Goal: Information Seeking & Learning: Learn about a topic

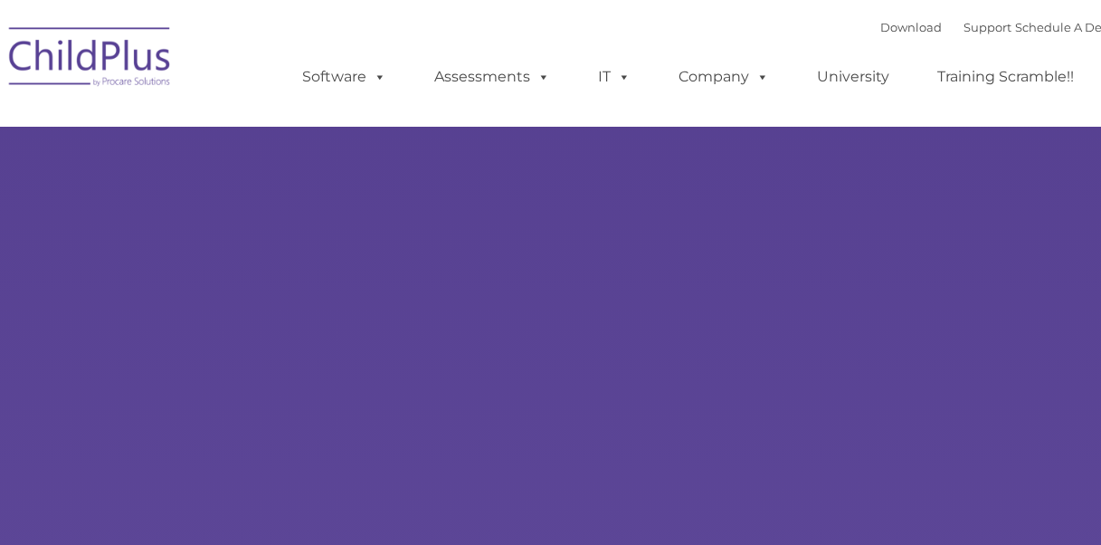
type input ""
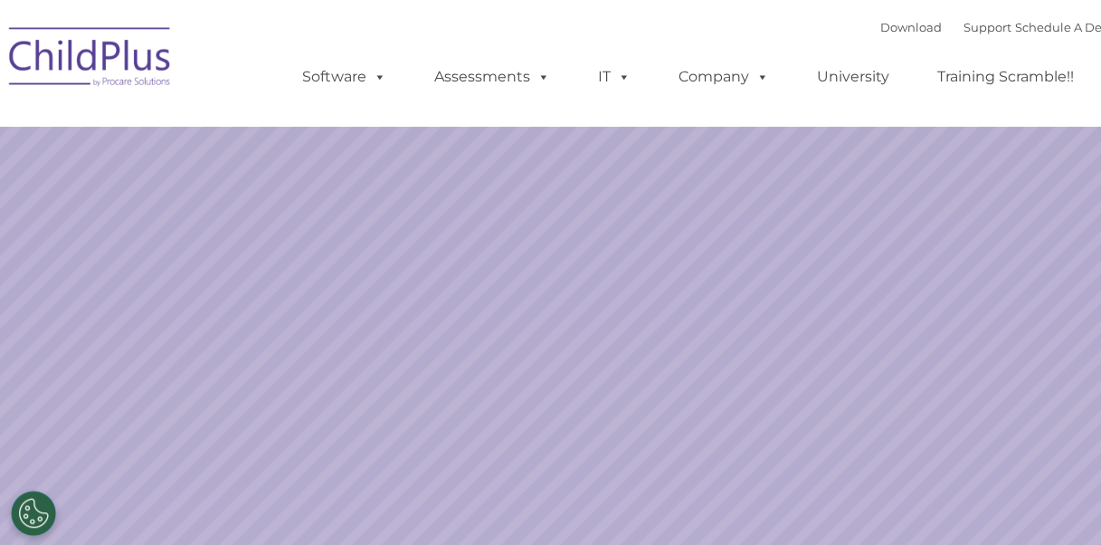
select select "MEDIUM"
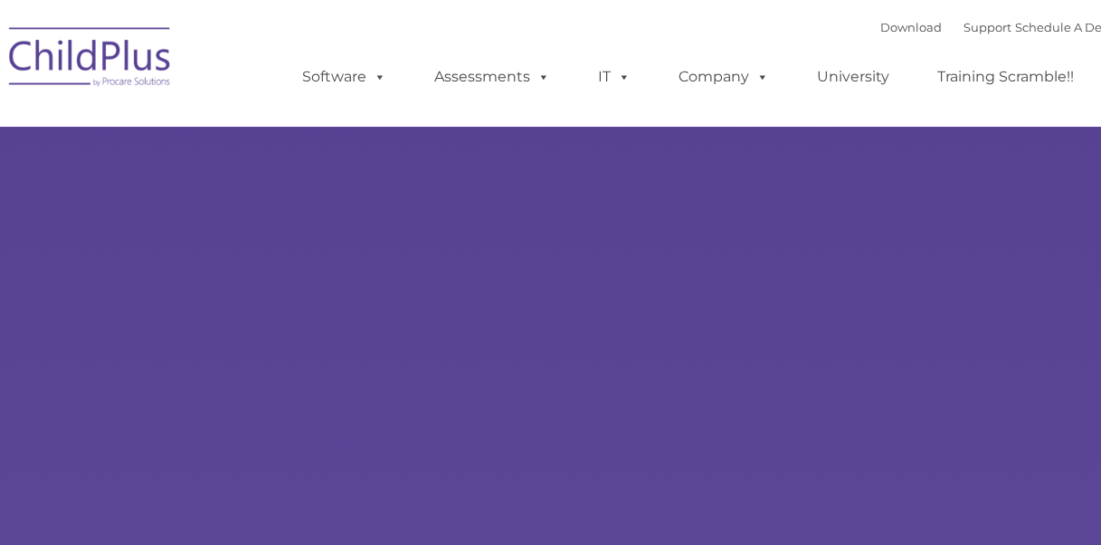
type input ""
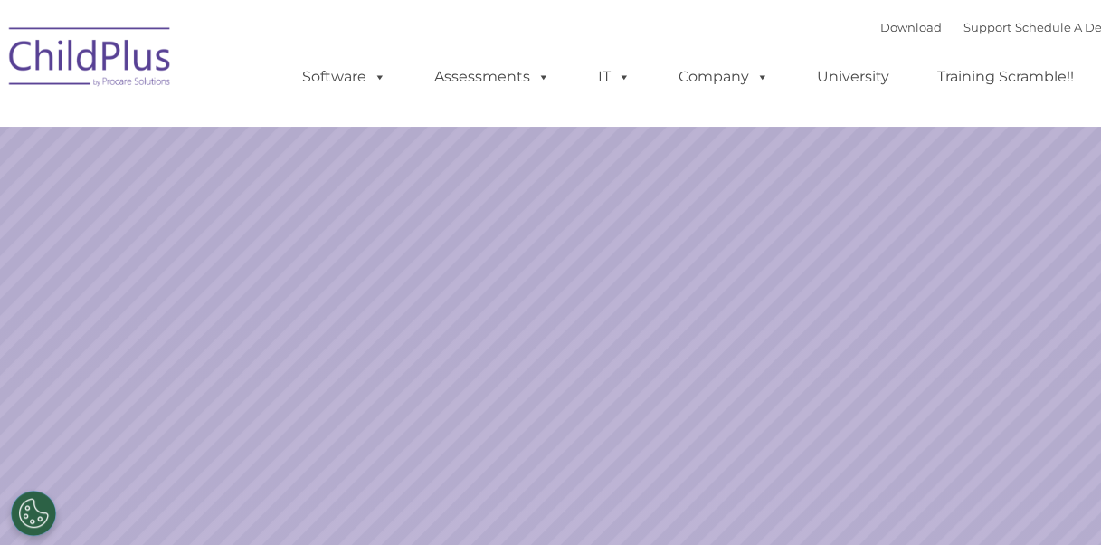
select select "MEDIUM"
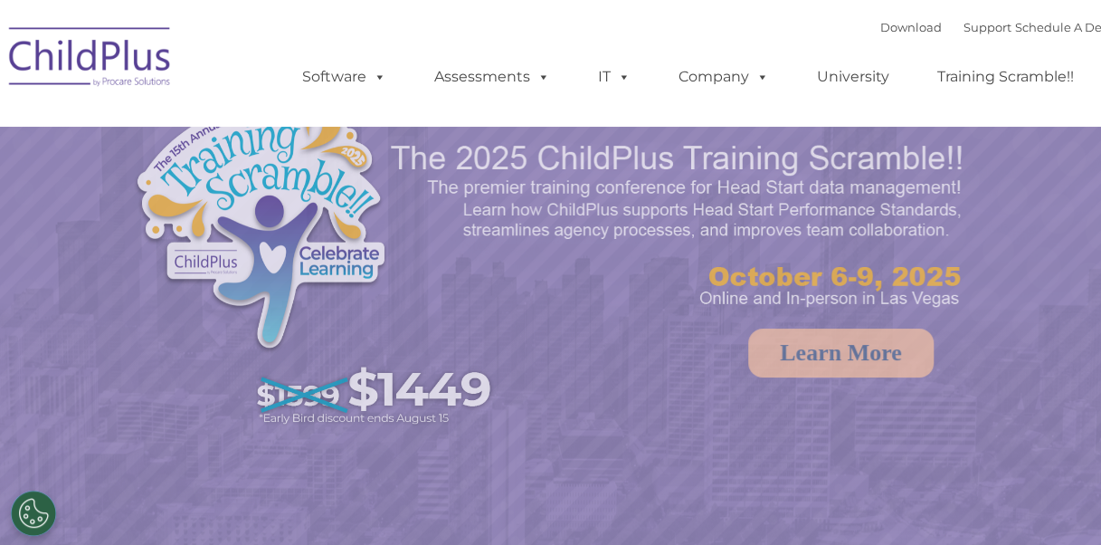
select select "MEDIUM"
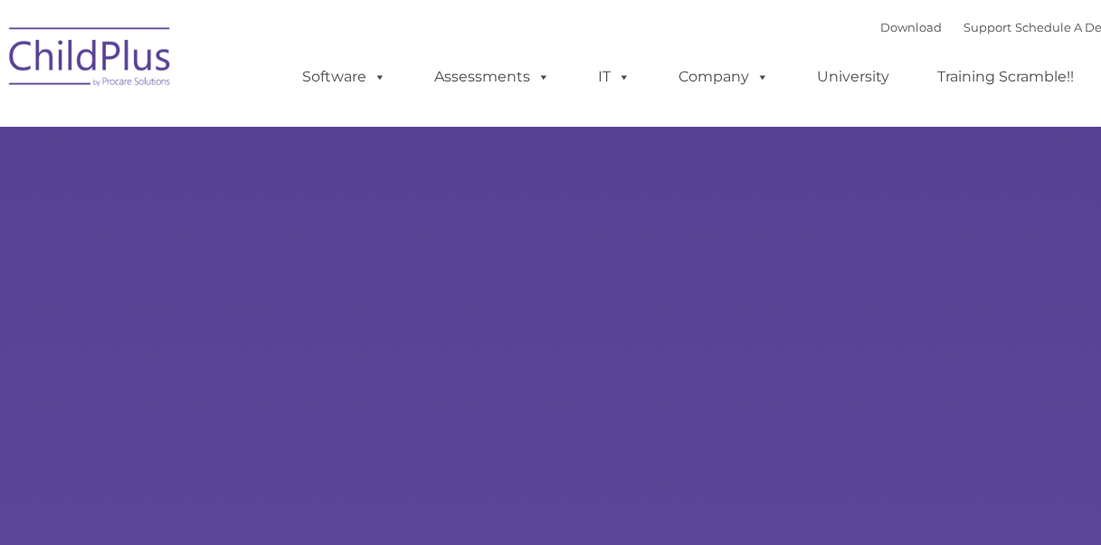
type input ""
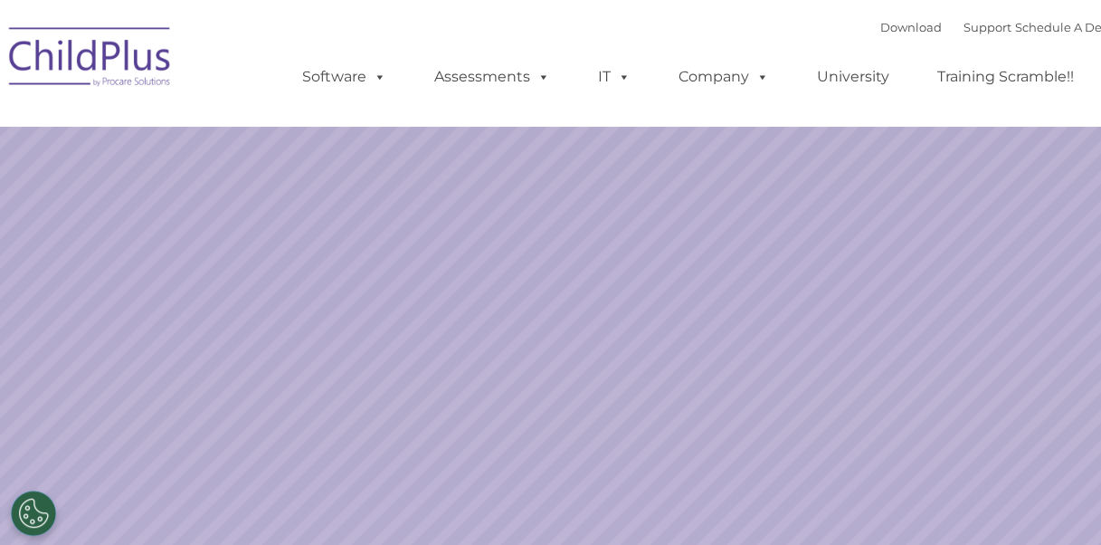
select select "MEDIUM"
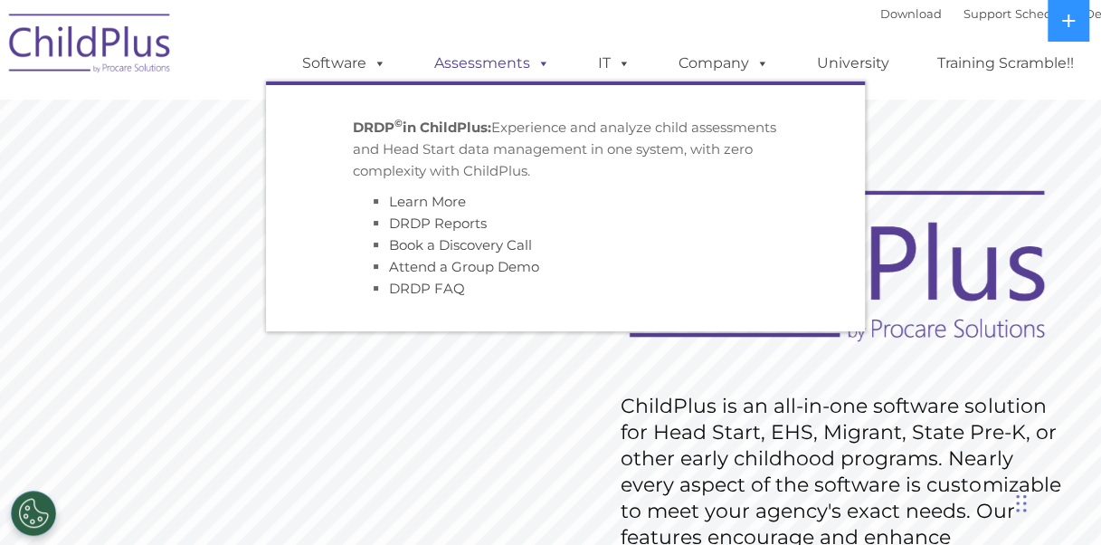
click at [527, 63] on link "Assessments" at bounding box center [492, 63] width 152 height 36
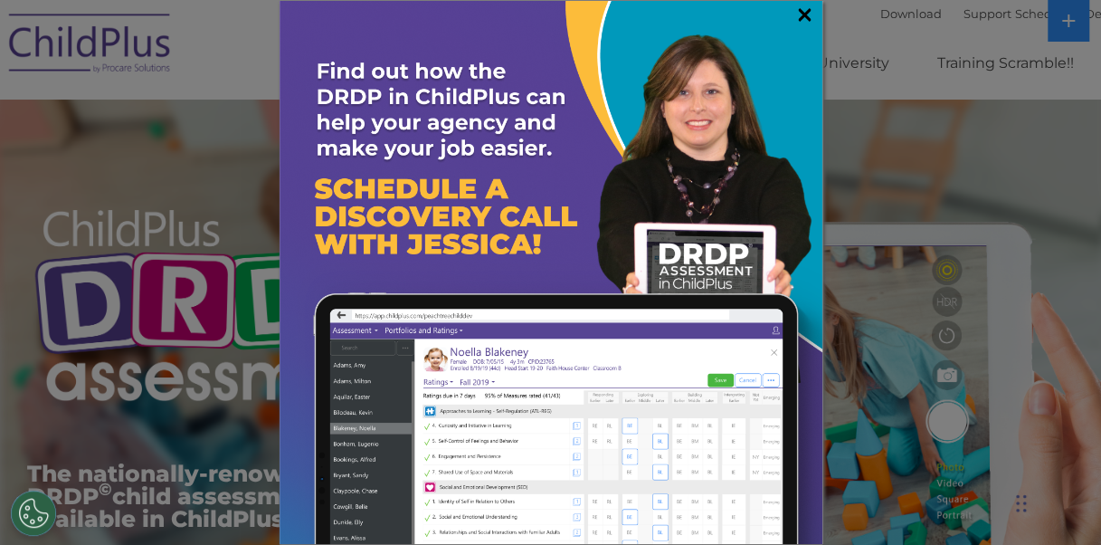
click at [800, 11] on link "×" at bounding box center [804, 14] width 21 height 18
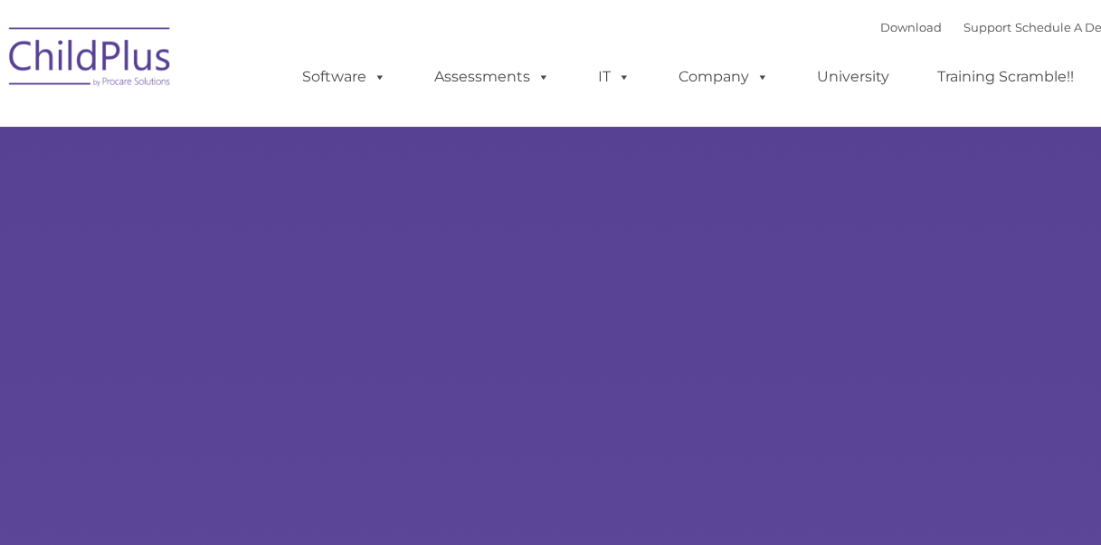
type input ""
select select "MEDIUM"
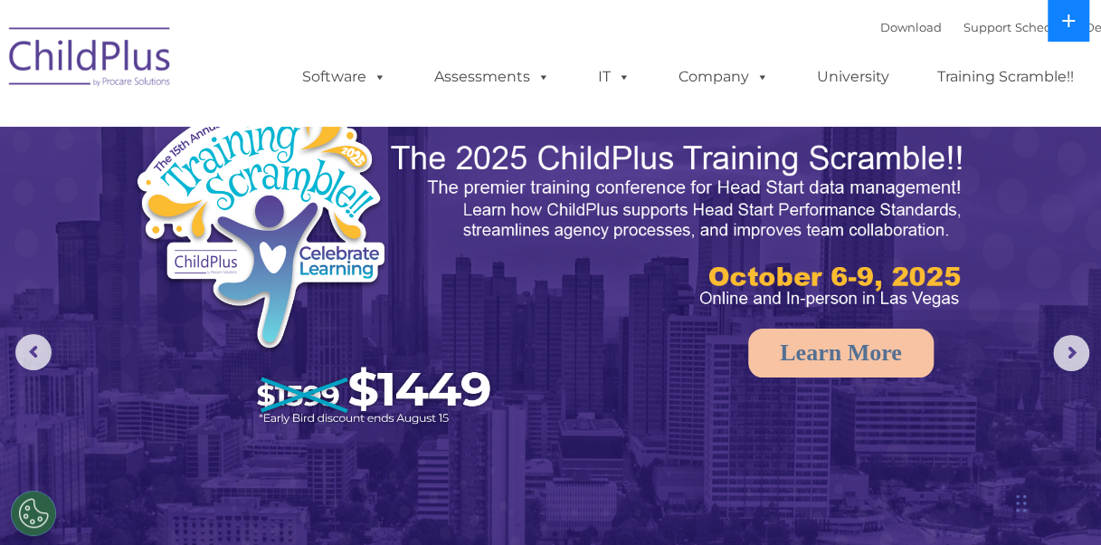
click at [1075, 14] on icon at bounding box center [1068, 21] width 14 height 14
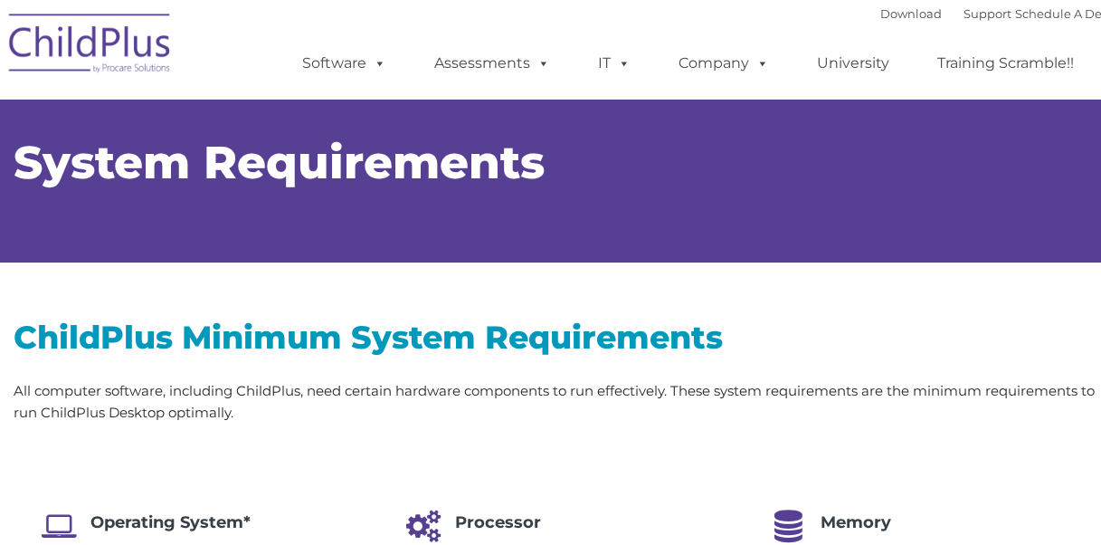
type input ""
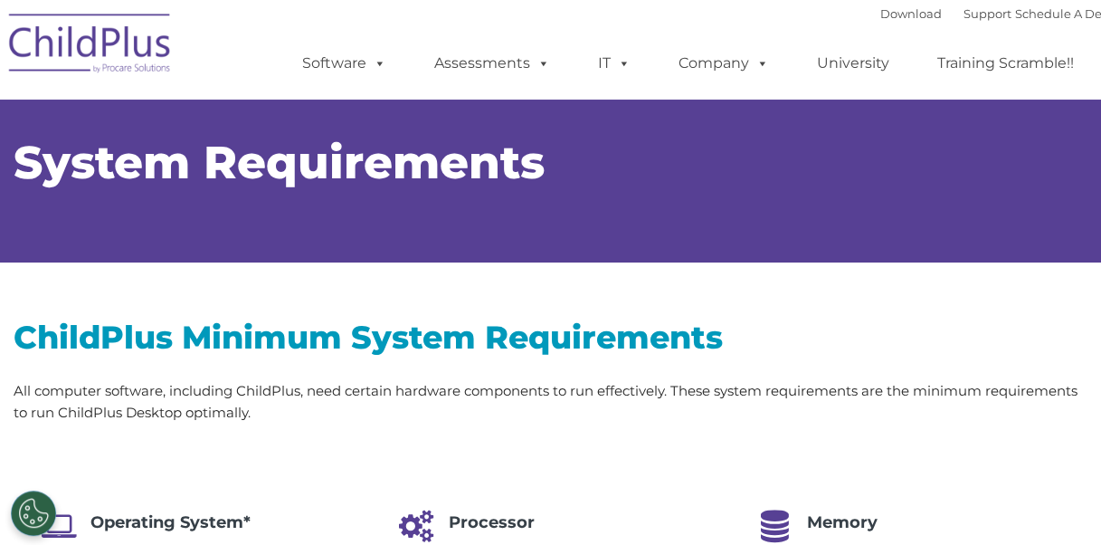
select select "MEDIUM"
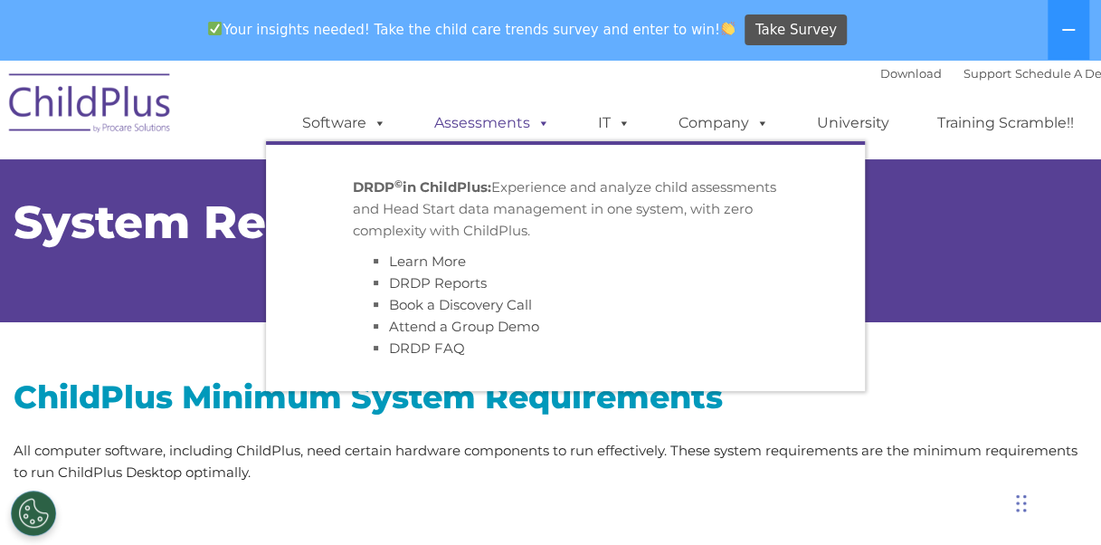
click at [443, 126] on link "Assessments" at bounding box center [492, 123] width 152 height 36
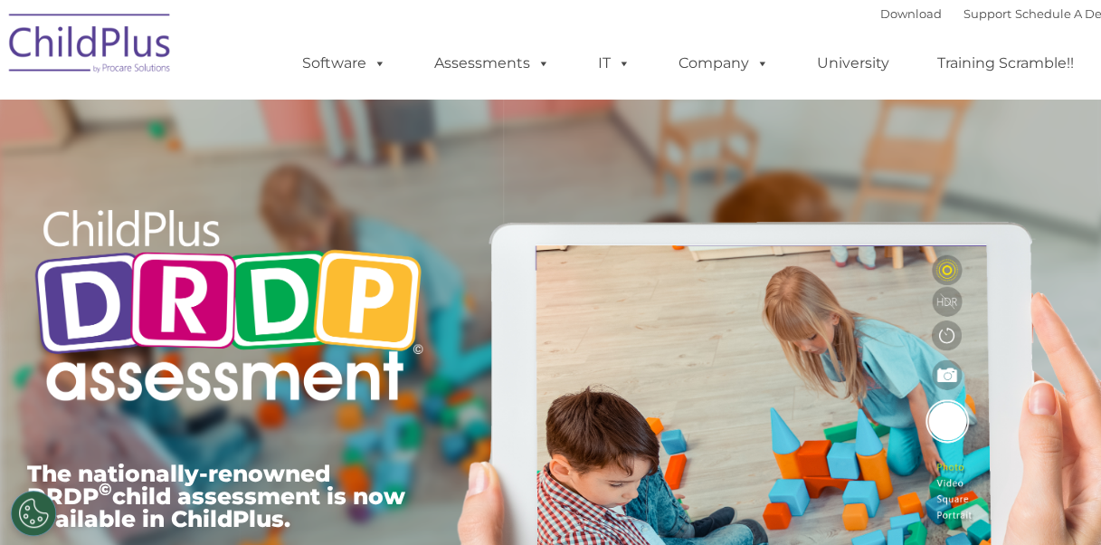
click at [541, 121] on div "The nationally-renowned DRDP © child assessment is now available in ChildPlus. …" at bounding box center [551, 416] width 1074 height 642
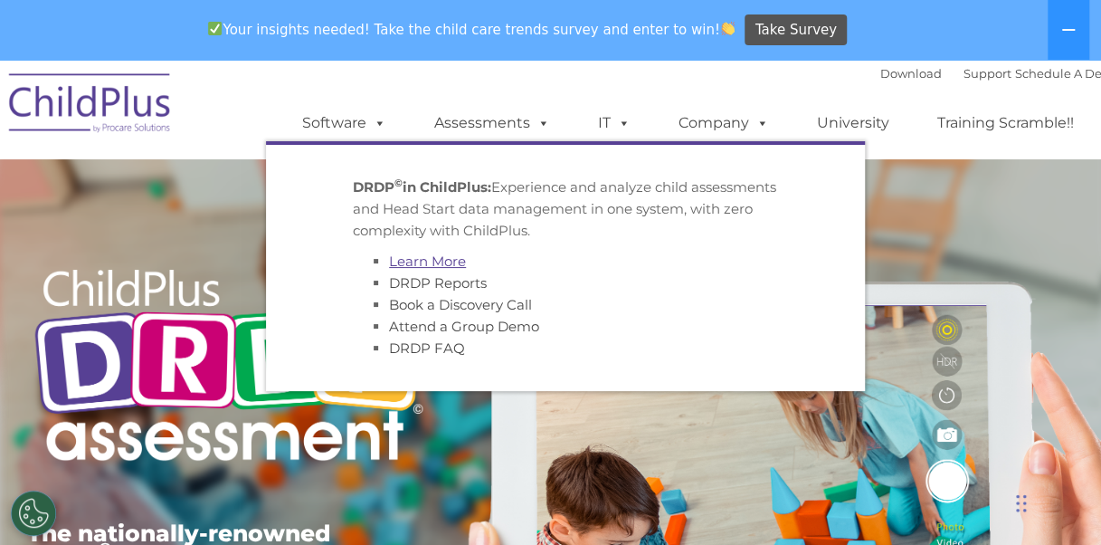
click at [429, 265] on link "Learn More" at bounding box center [427, 260] width 77 height 17
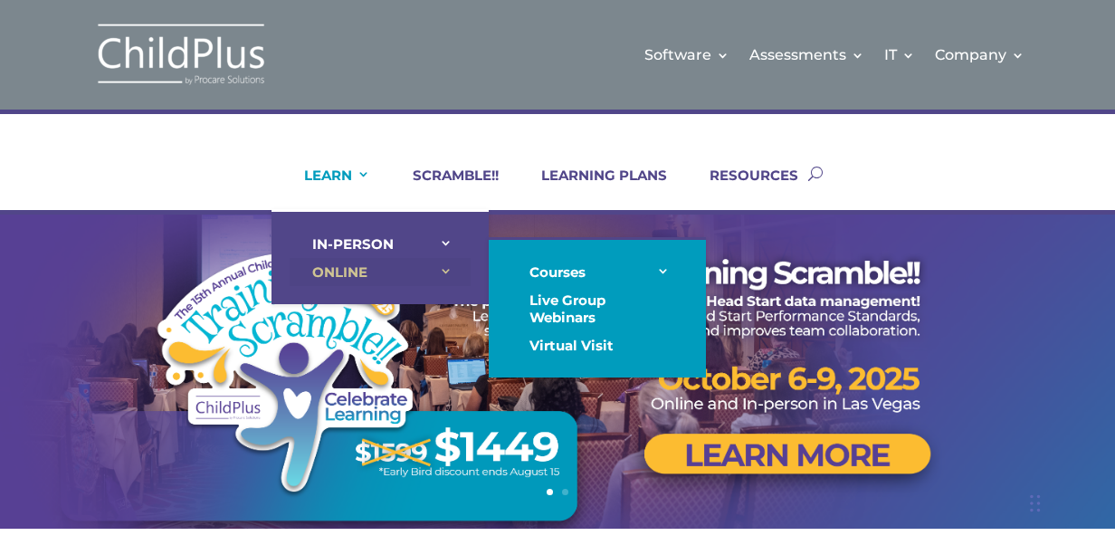
click at [329, 264] on link "ONLINE" at bounding box center [380, 272] width 181 height 28
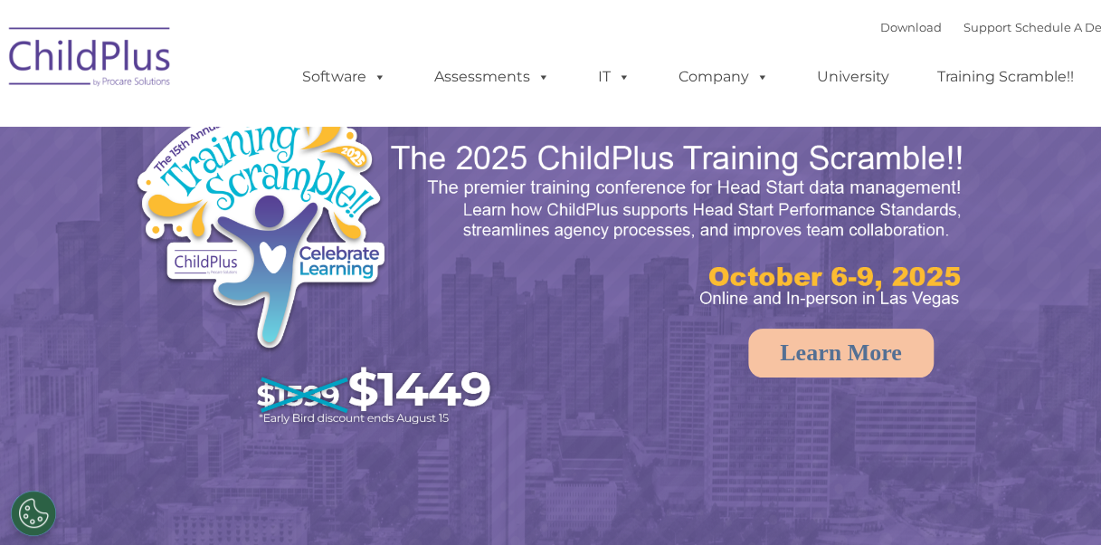
select select "MEDIUM"
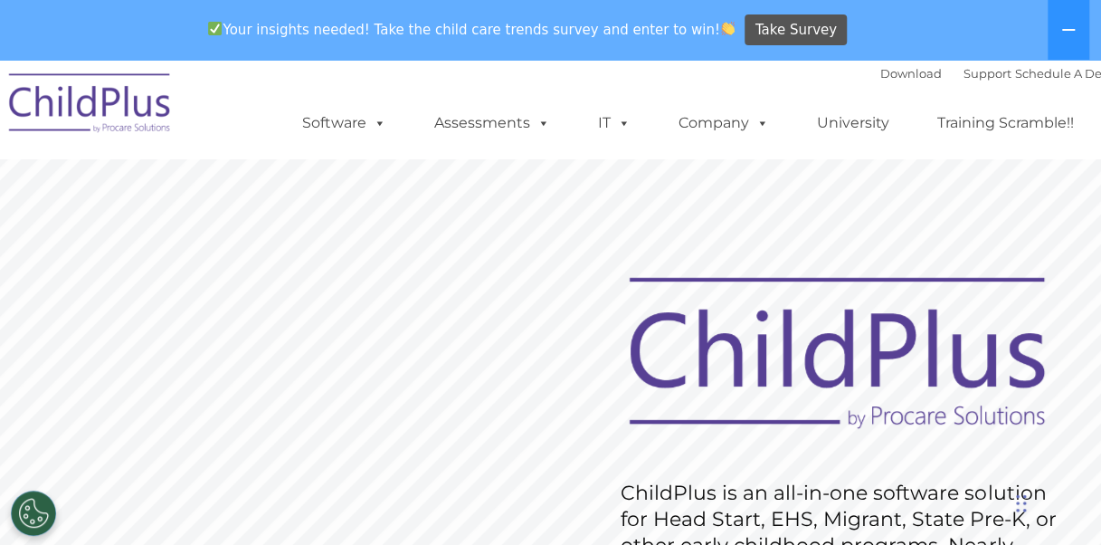
click at [539, 289] on rs-slide "Request Pricing ChildPlus is an all-in-one software solution for Head Start, EH…" at bounding box center [550, 549] width 1101 height 799
click at [344, 378] on rs-slide "Request Pricing ChildPlus is an all-in-one software solution for Head Start, EH…" at bounding box center [550, 549] width 1101 height 799
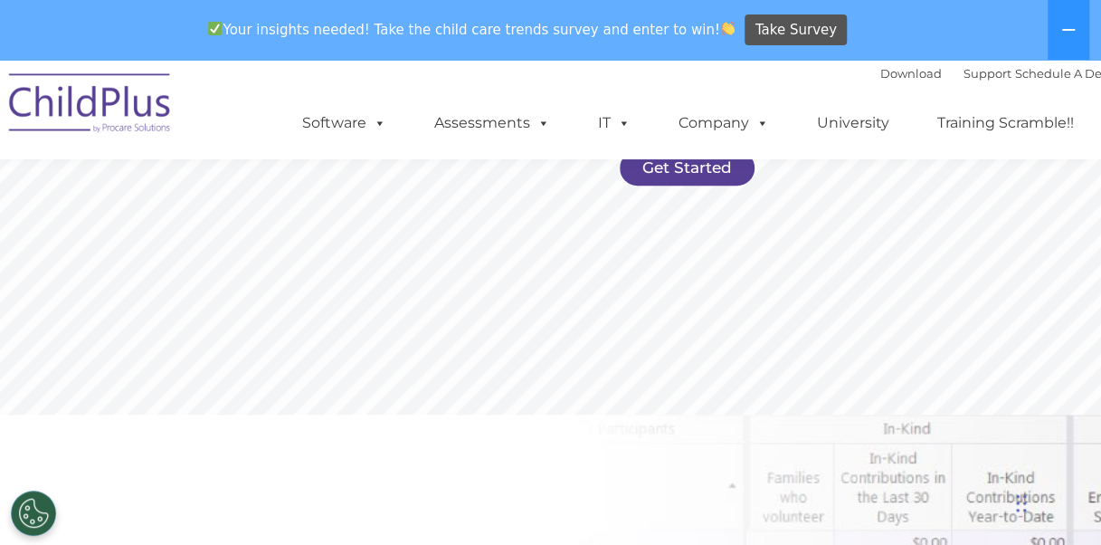
scroll to position [435, 0]
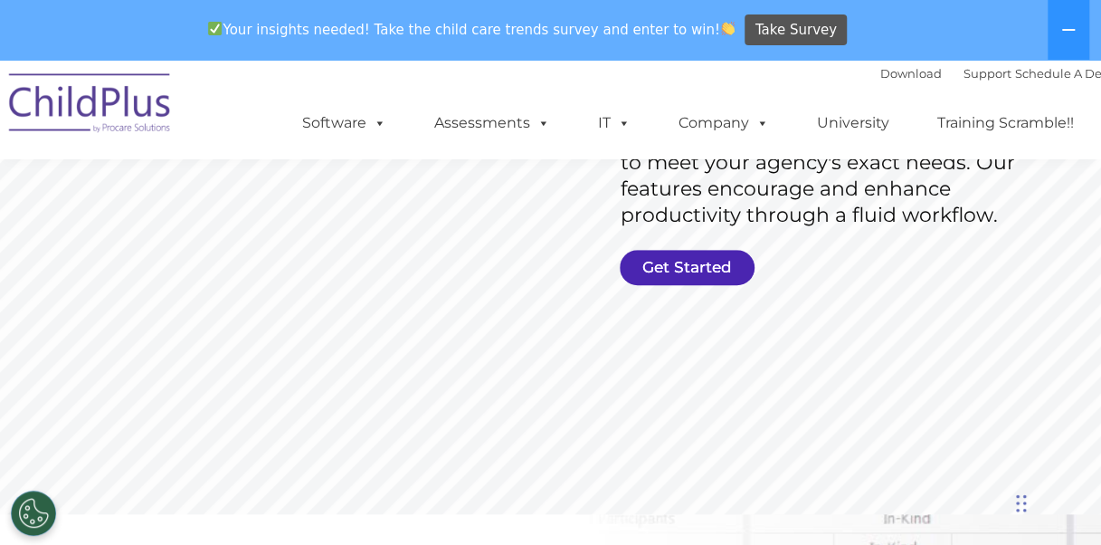
click at [726, 261] on link "Get Started" at bounding box center [687, 267] width 135 height 35
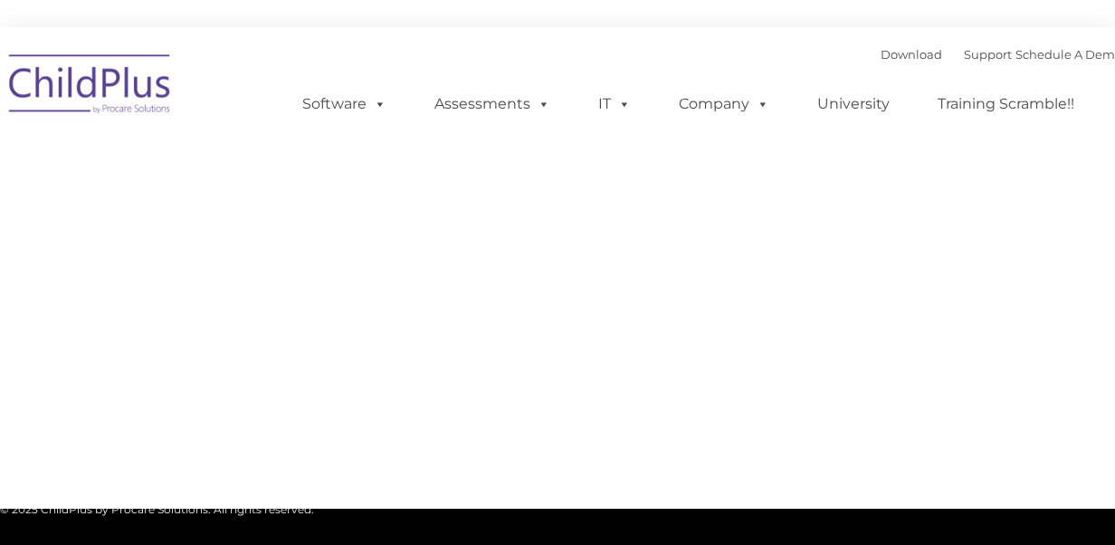
type input ""
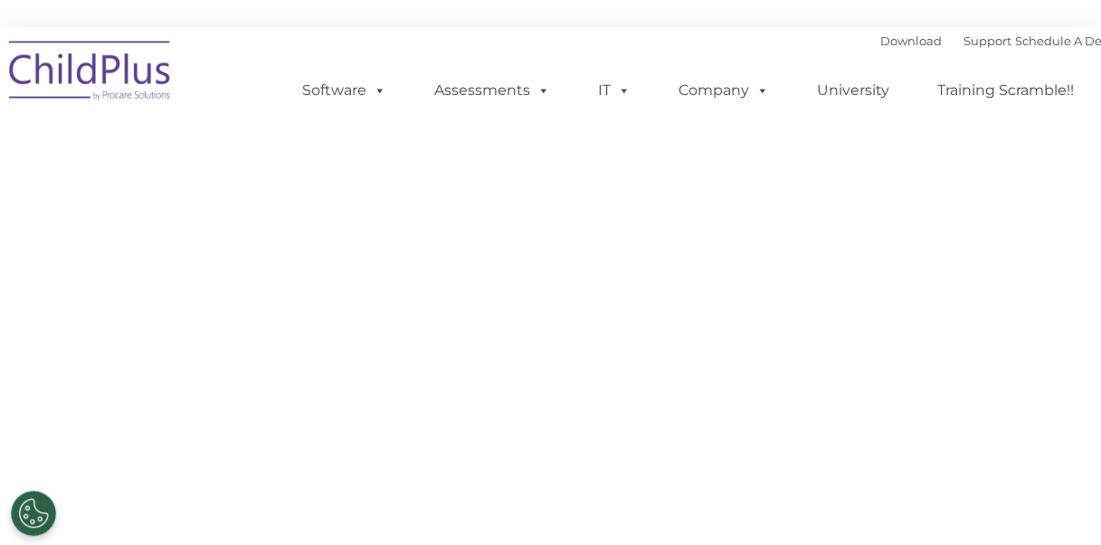
select select "MEDIUM"
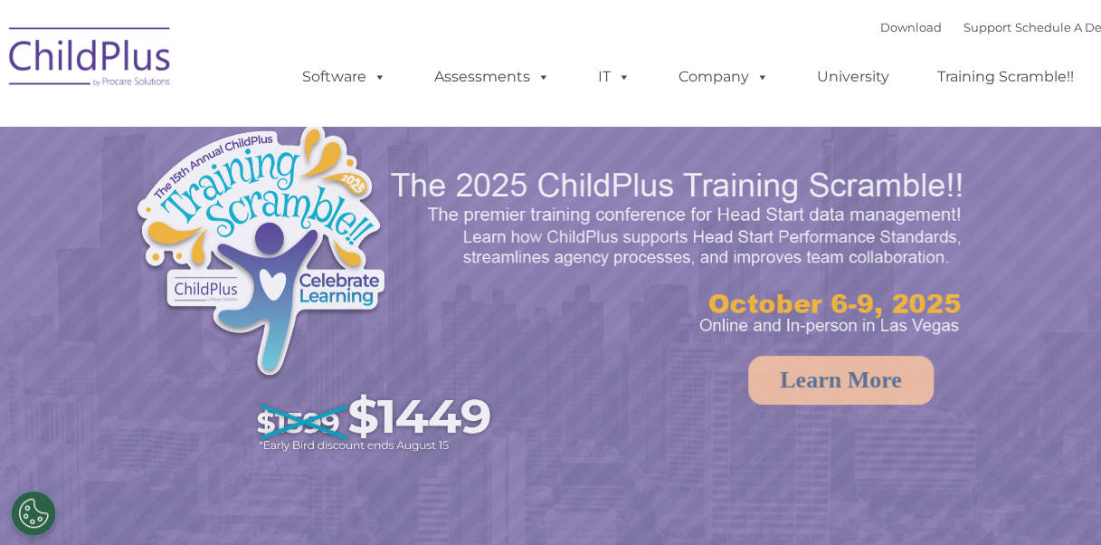
select select "MEDIUM"
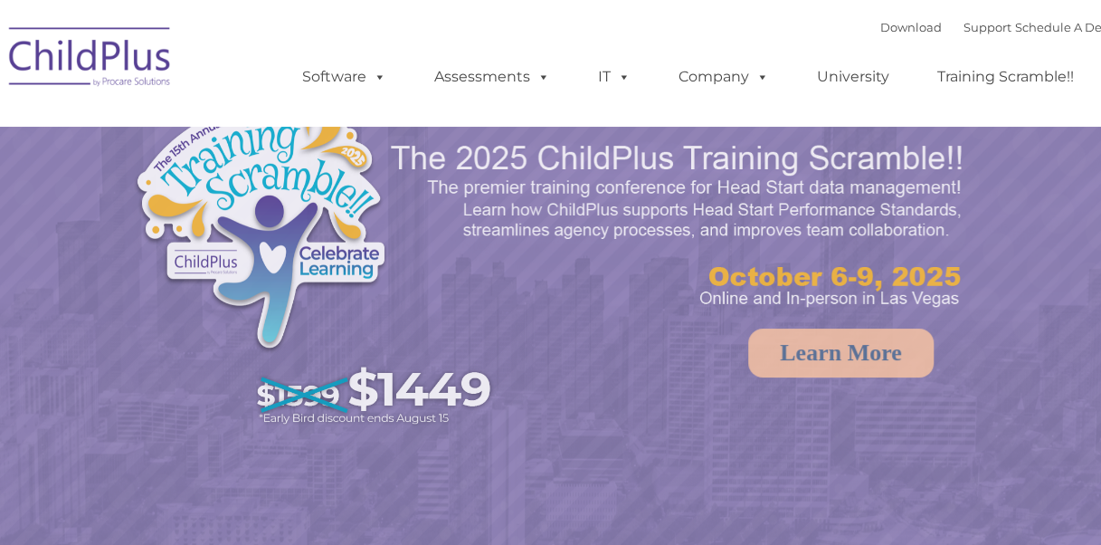
select select "MEDIUM"
